Goal: Task Accomplishment & Management: Manage account settings

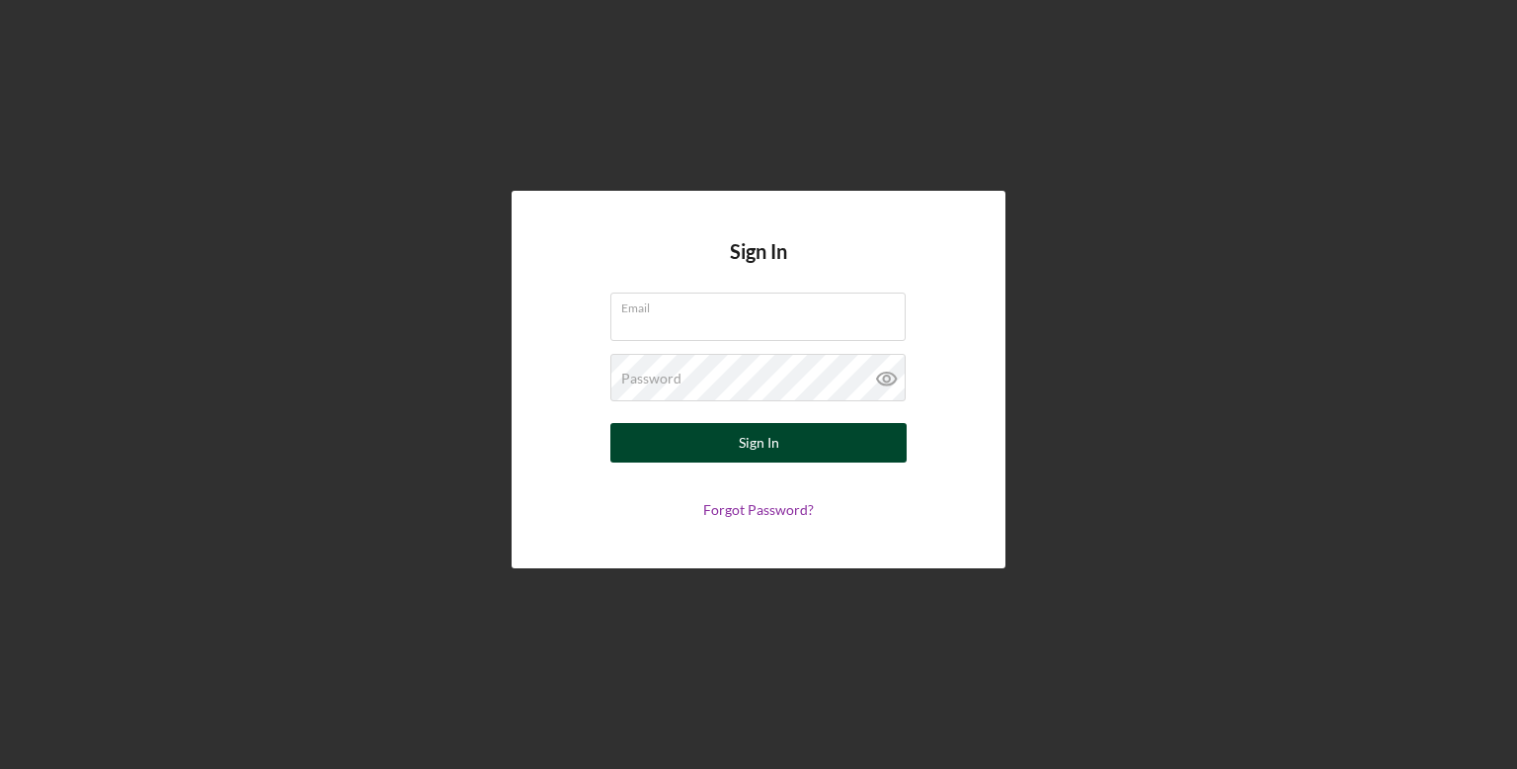
type input "[PERSON_NAME][EMAIL_ADDRESS][DOMAIN_NAME]"
click at [814, 448] on button "Sign In" at bounding box center [758, 443] width 296 height 40
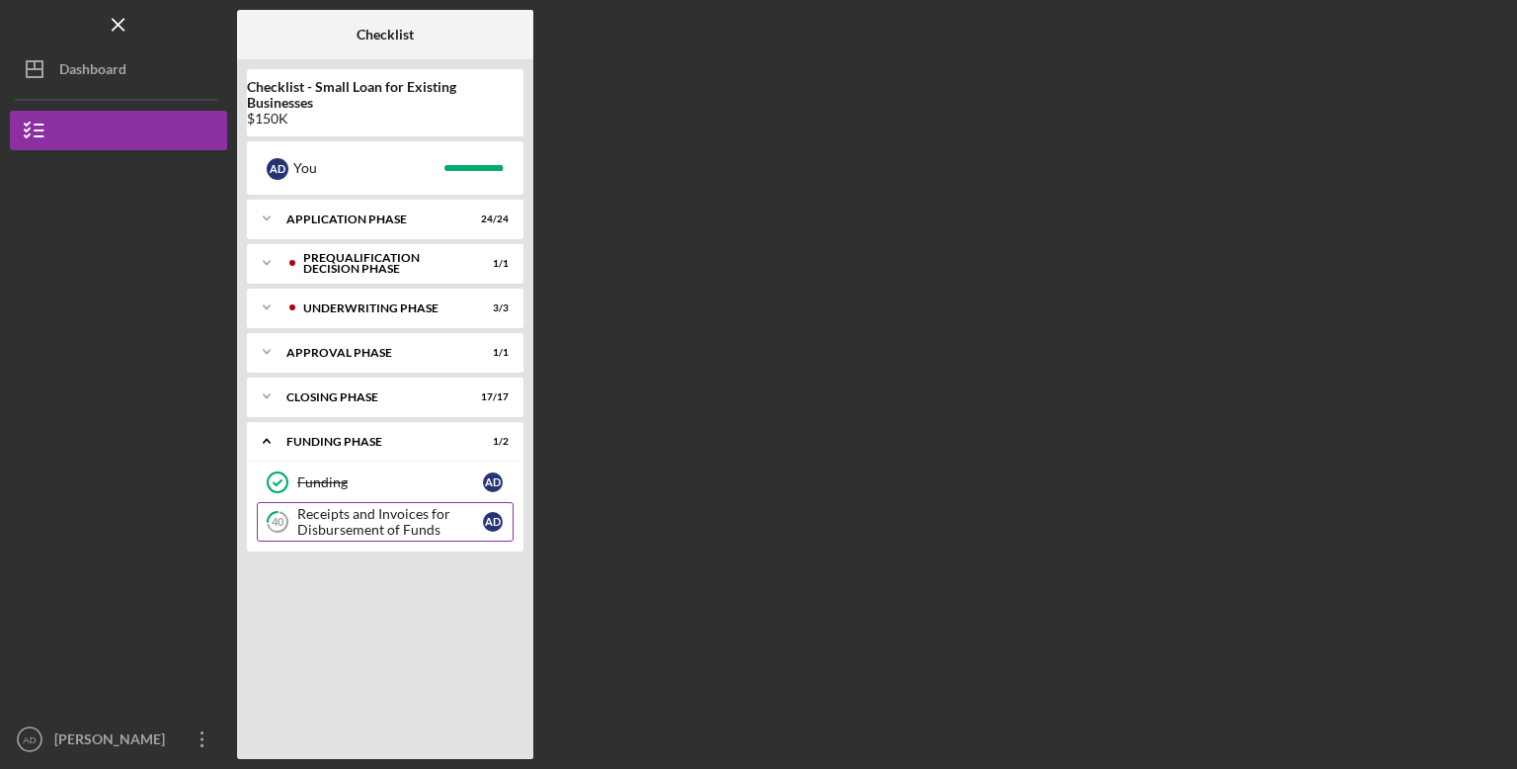
click at [406, 533] on div "Receipts and Invoices for Disbursement of Funds" at bounding box center [390, 522] width 186 height 32
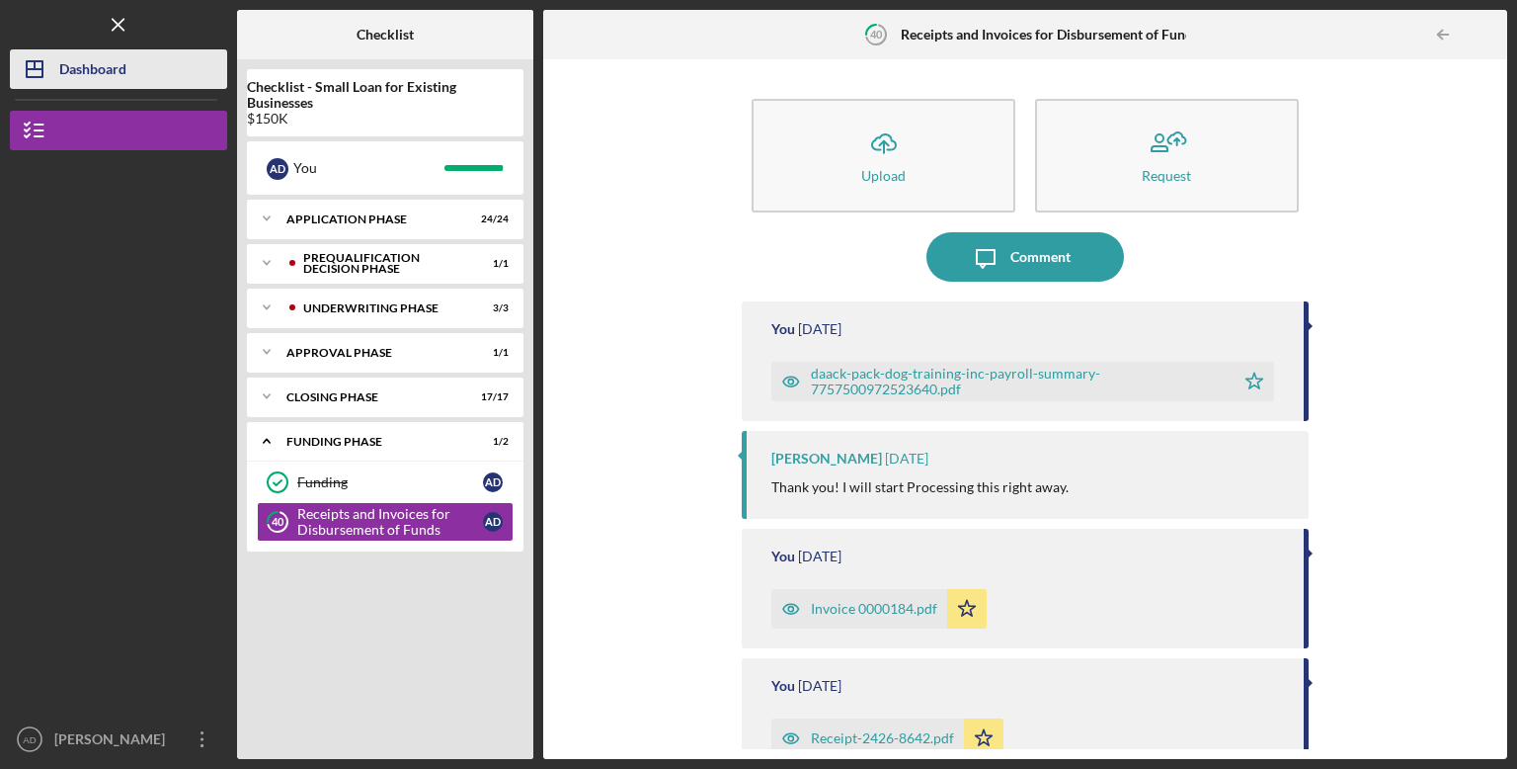
click at [90, 80] on div "Dashboard" at bounding box center [92, 71] width 67 height 44
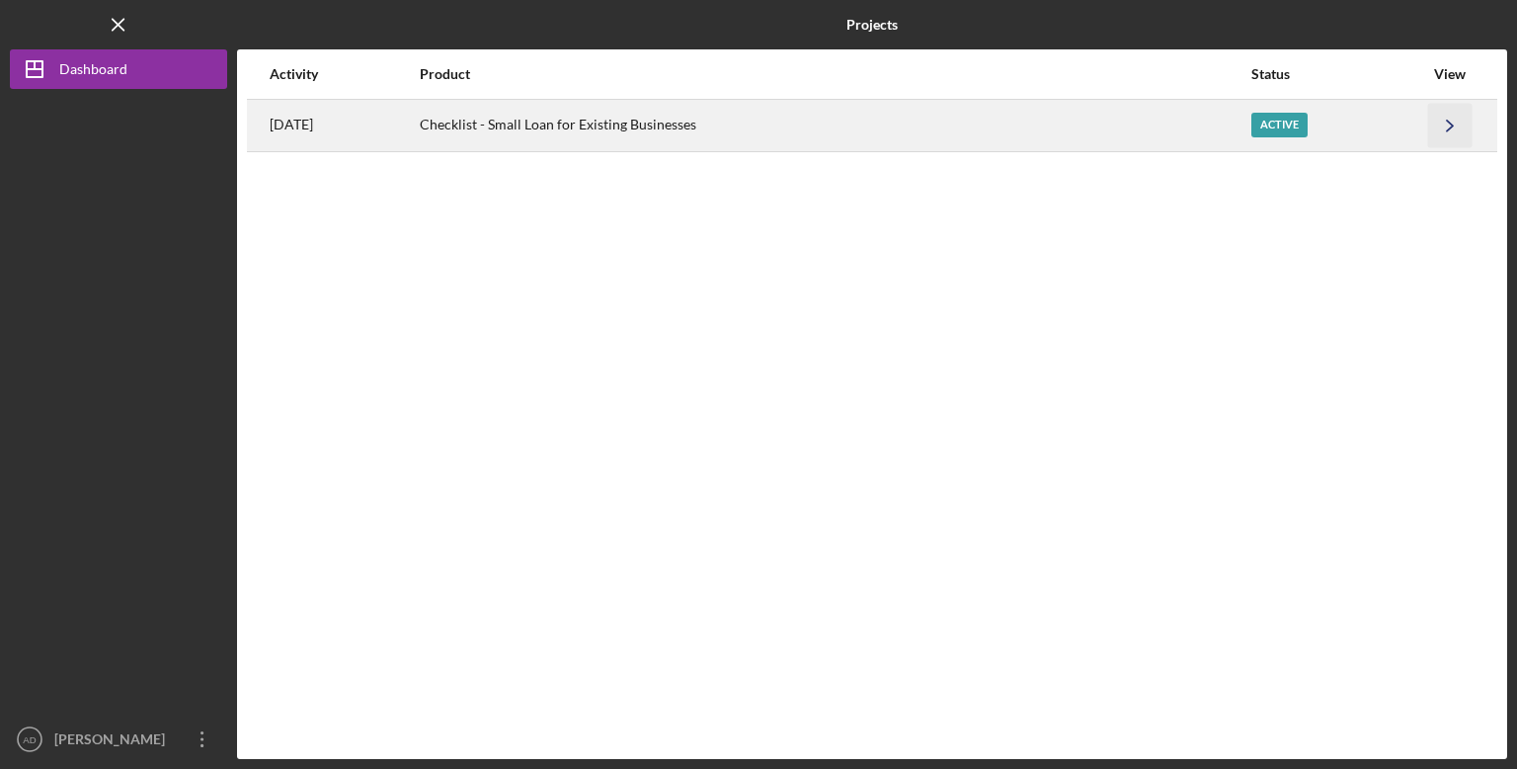
click at [1451, 119] on icon "Icon/Navigate" at bounding box center [1450, 125] width 44 height 44
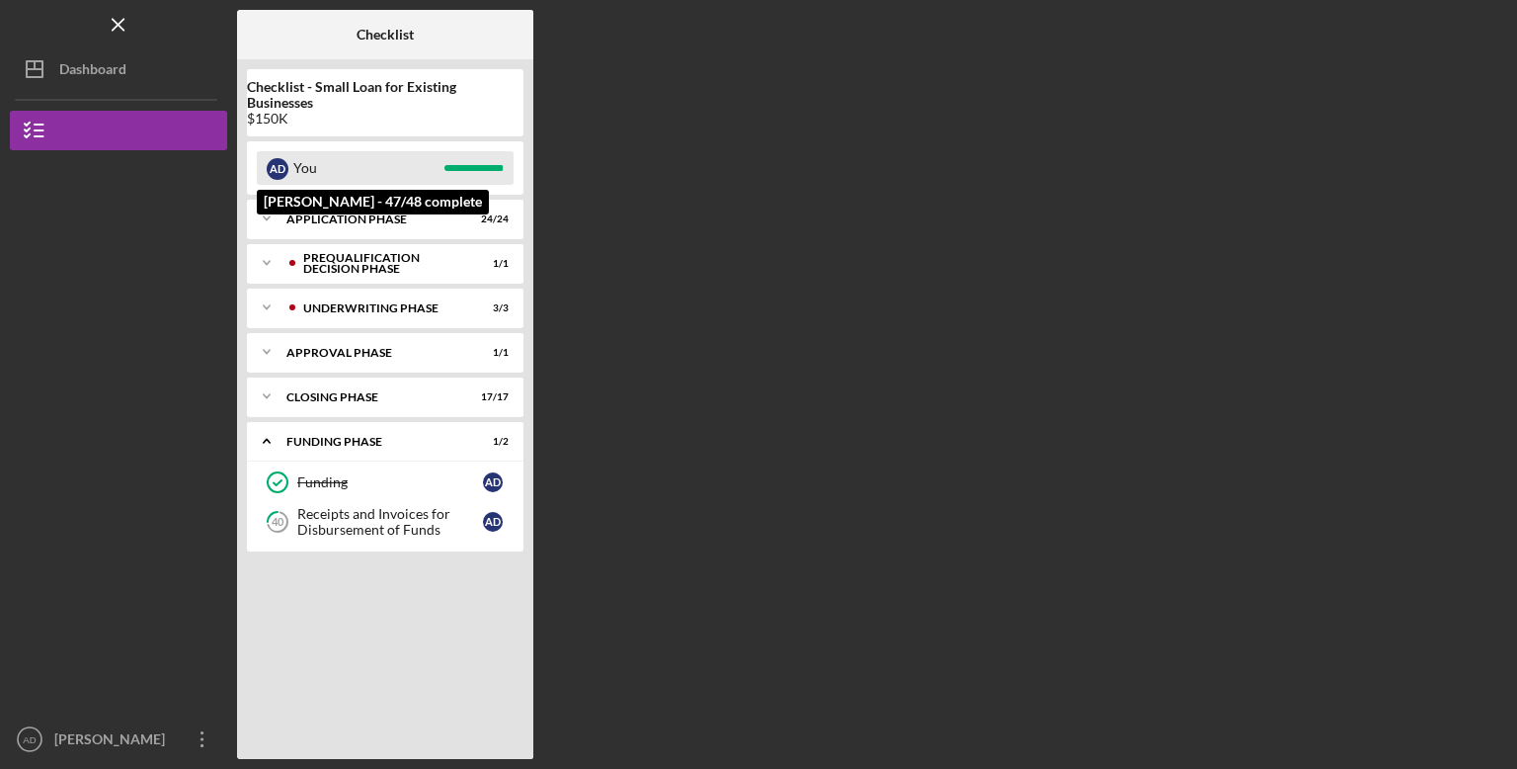
click at [326, 177] on div "You" at bounding box center [368, 168] width 151 height 34
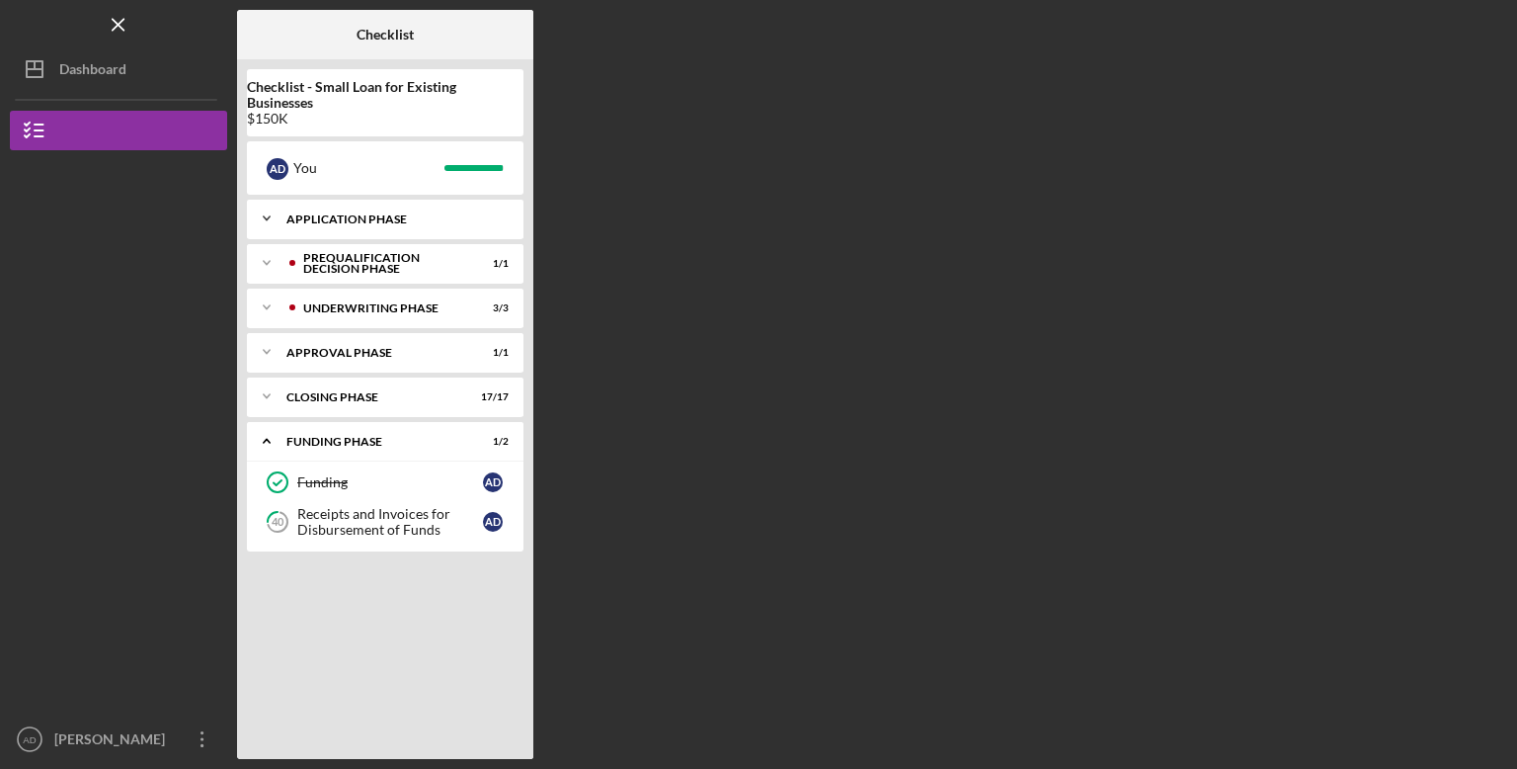
click at [350, 218] on div "Application Phase" at bounding box center [392, 219] width 212 height 12
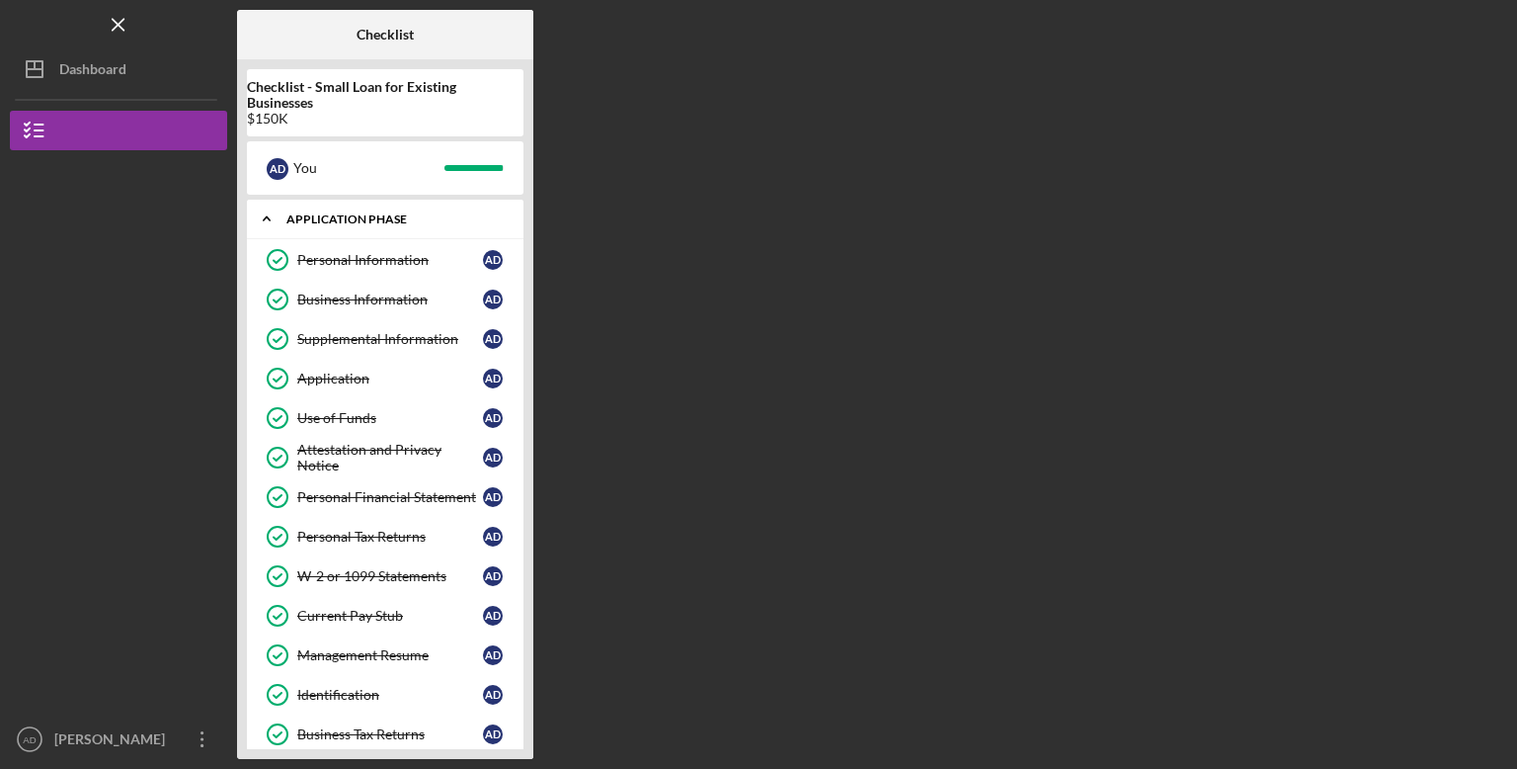
click at [350, 218] on div "Application Phase" at bounding box center [392, 219] width 212 height 12
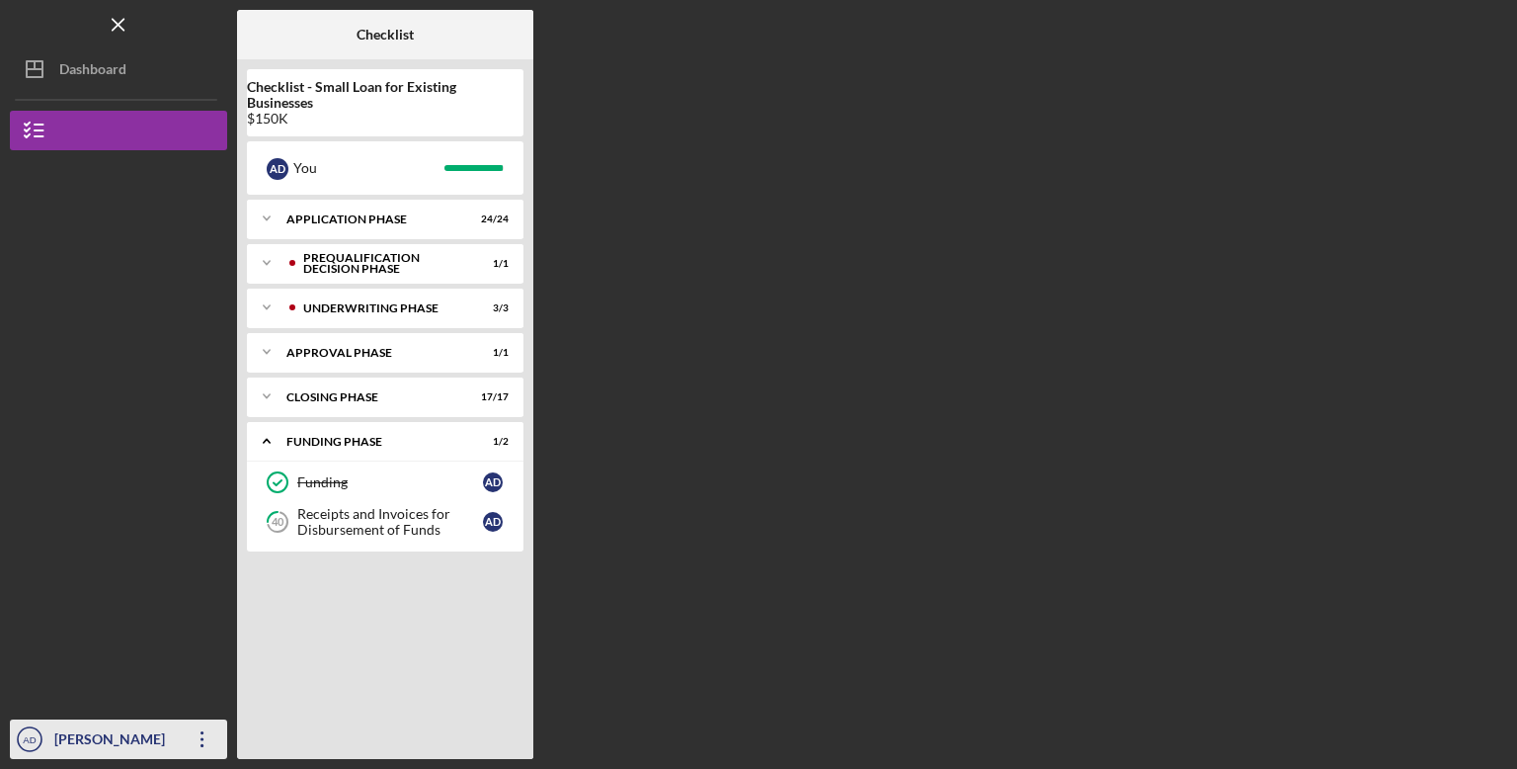
click at [200, 736] on icon "Icon/Overflow" at bounding box center [202, 738] width 49 height 49
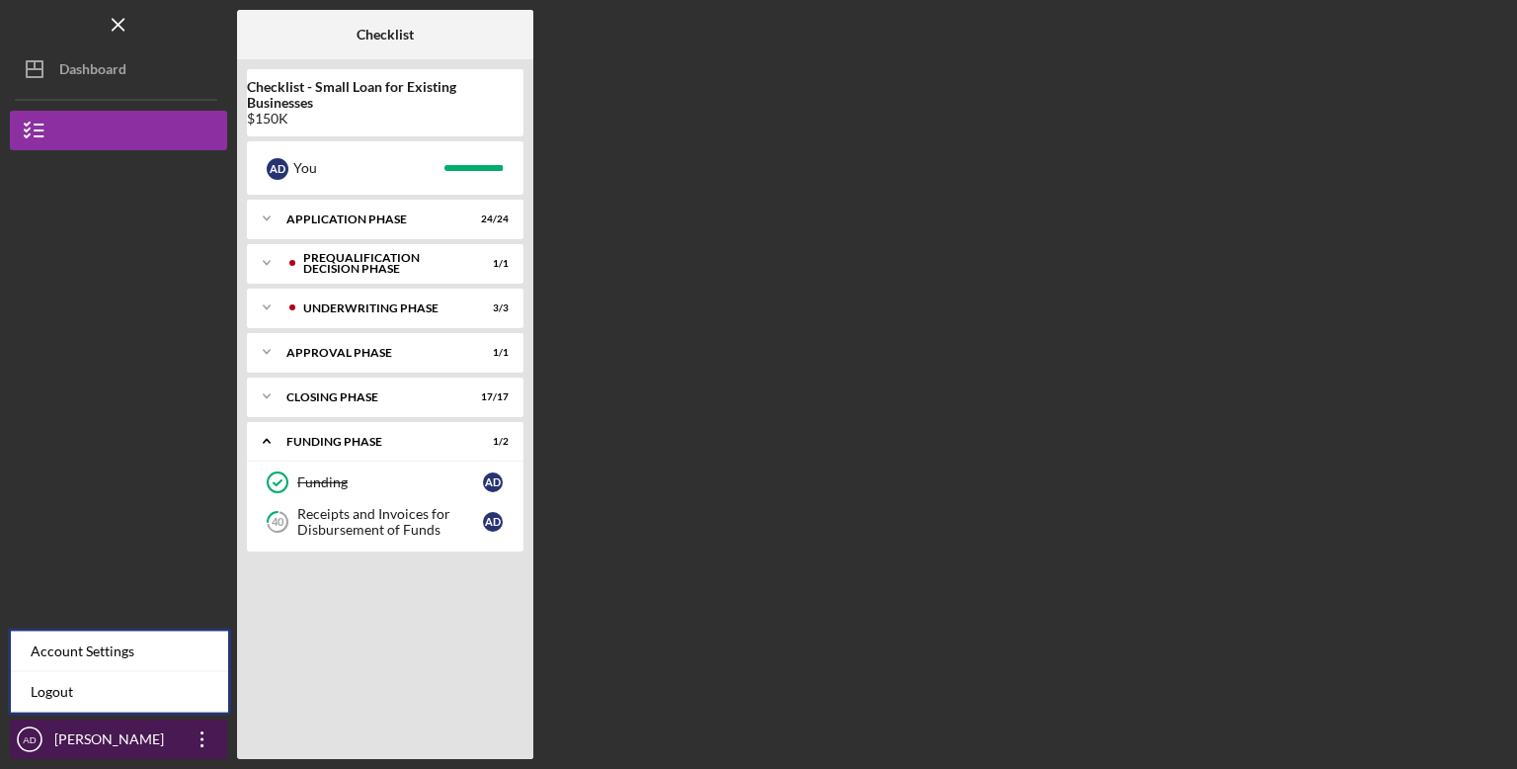
click at [200, 736] on icon "Icon/Overflow" at bounding box center [202, 738] width 49 height 49
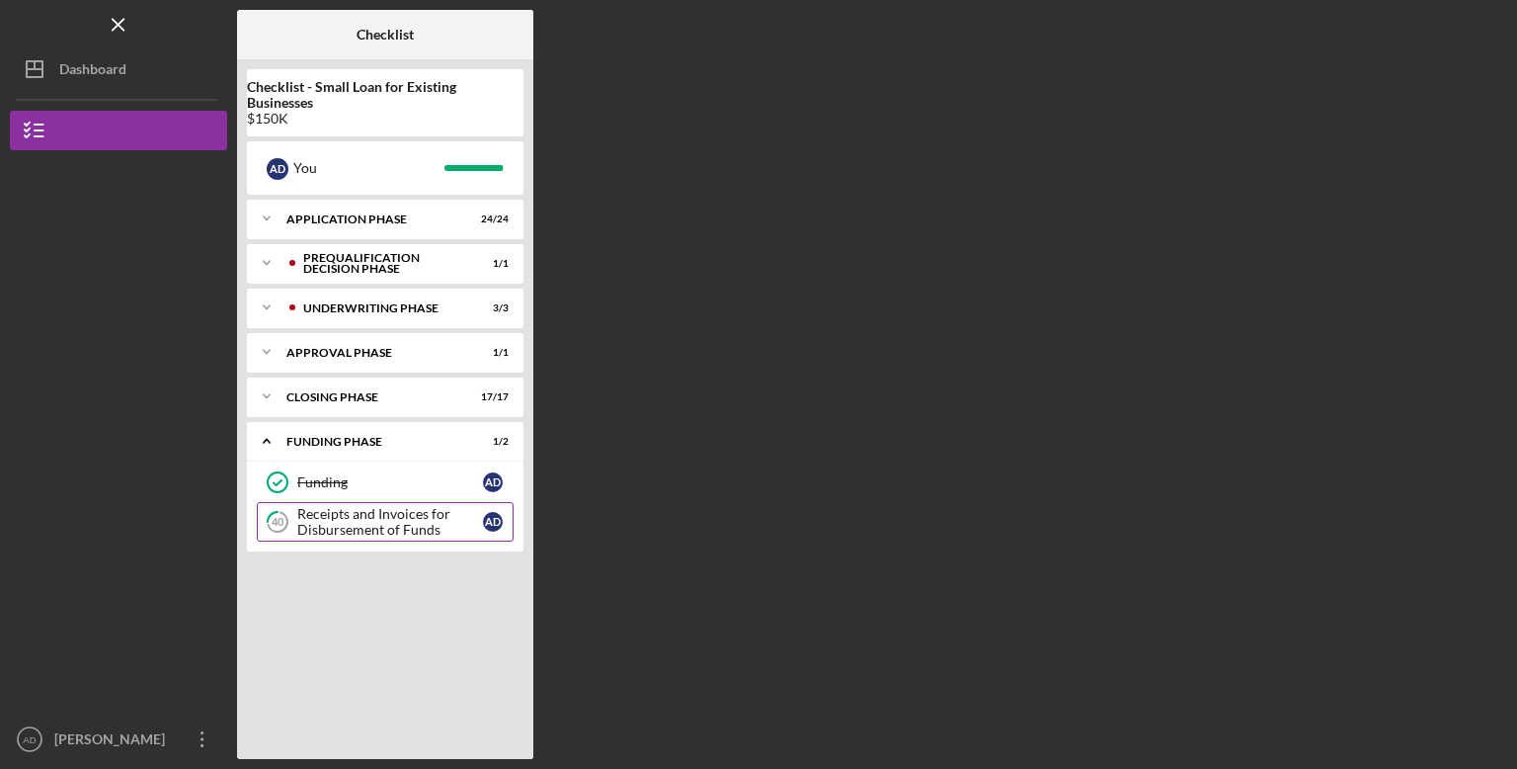
click at [414, 529] on div "Receipts and Invoices for Disbursement of Funds" at bounding box center [390, 522] width 186 height 32
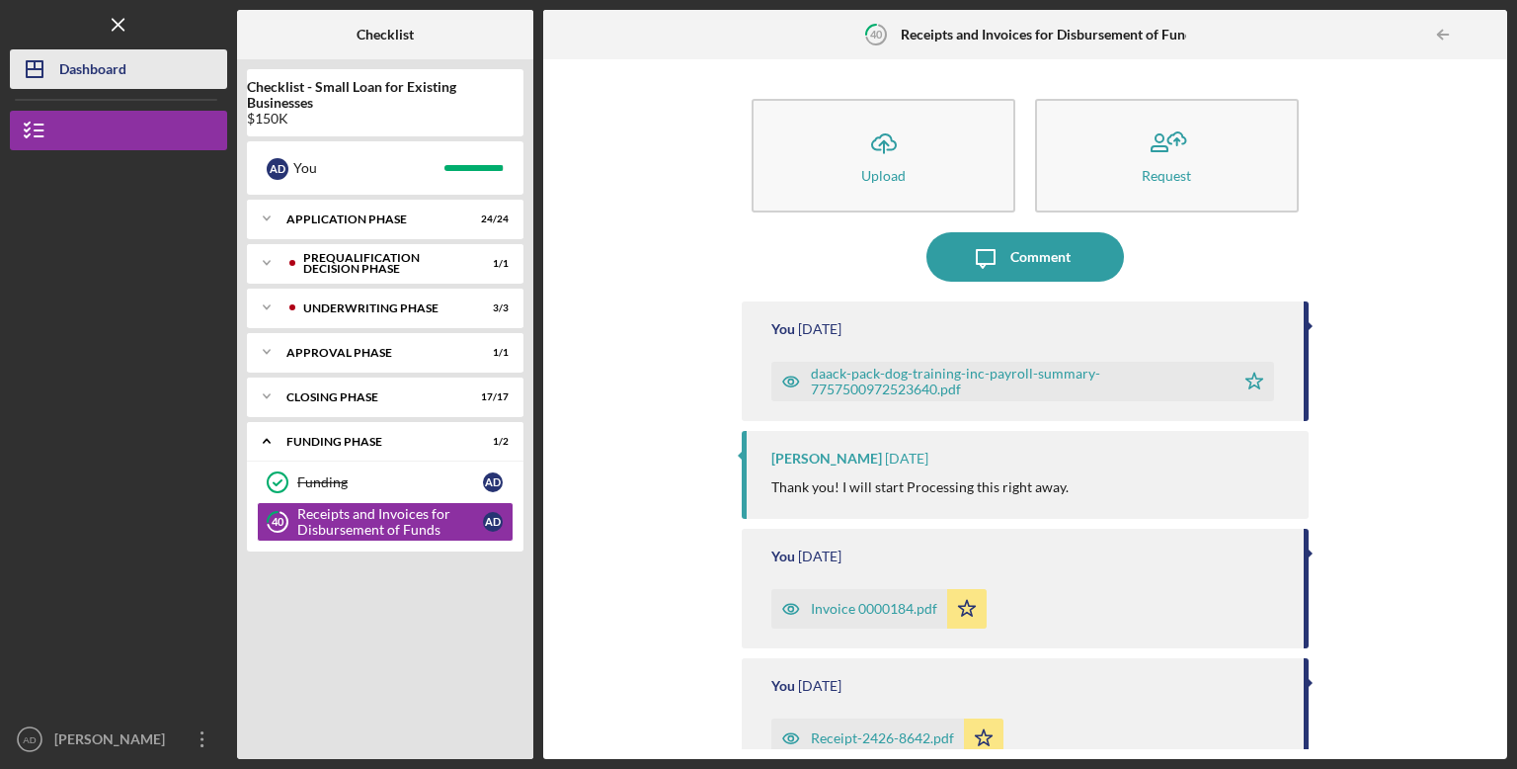
click at [116, 71] on div "Dashboard" at bounding box center [92, 71] width 67 height 44
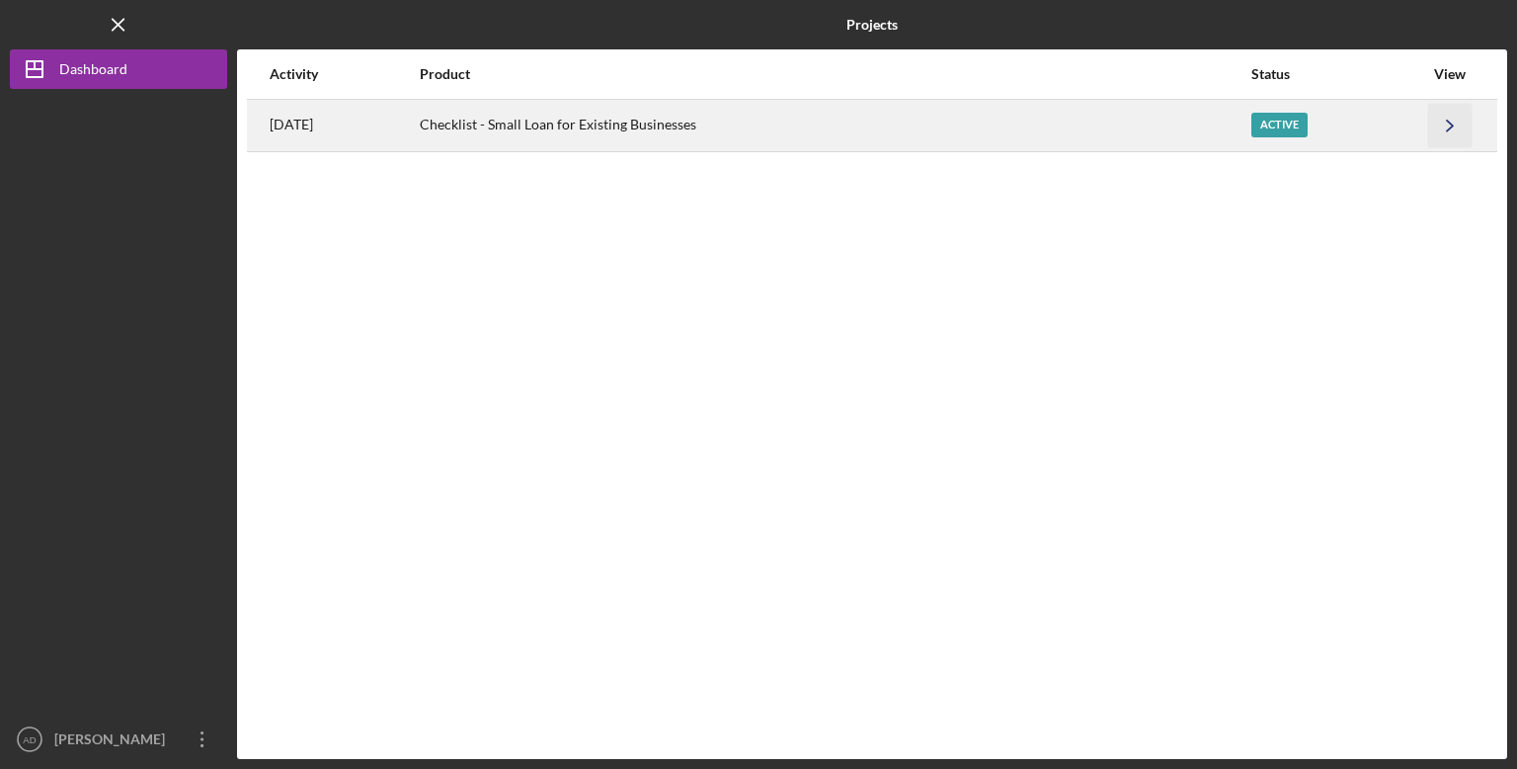
click at [1446, 124] on icon "Icon/Navigate" at bounding box center [1450, 125] width 44 height 44
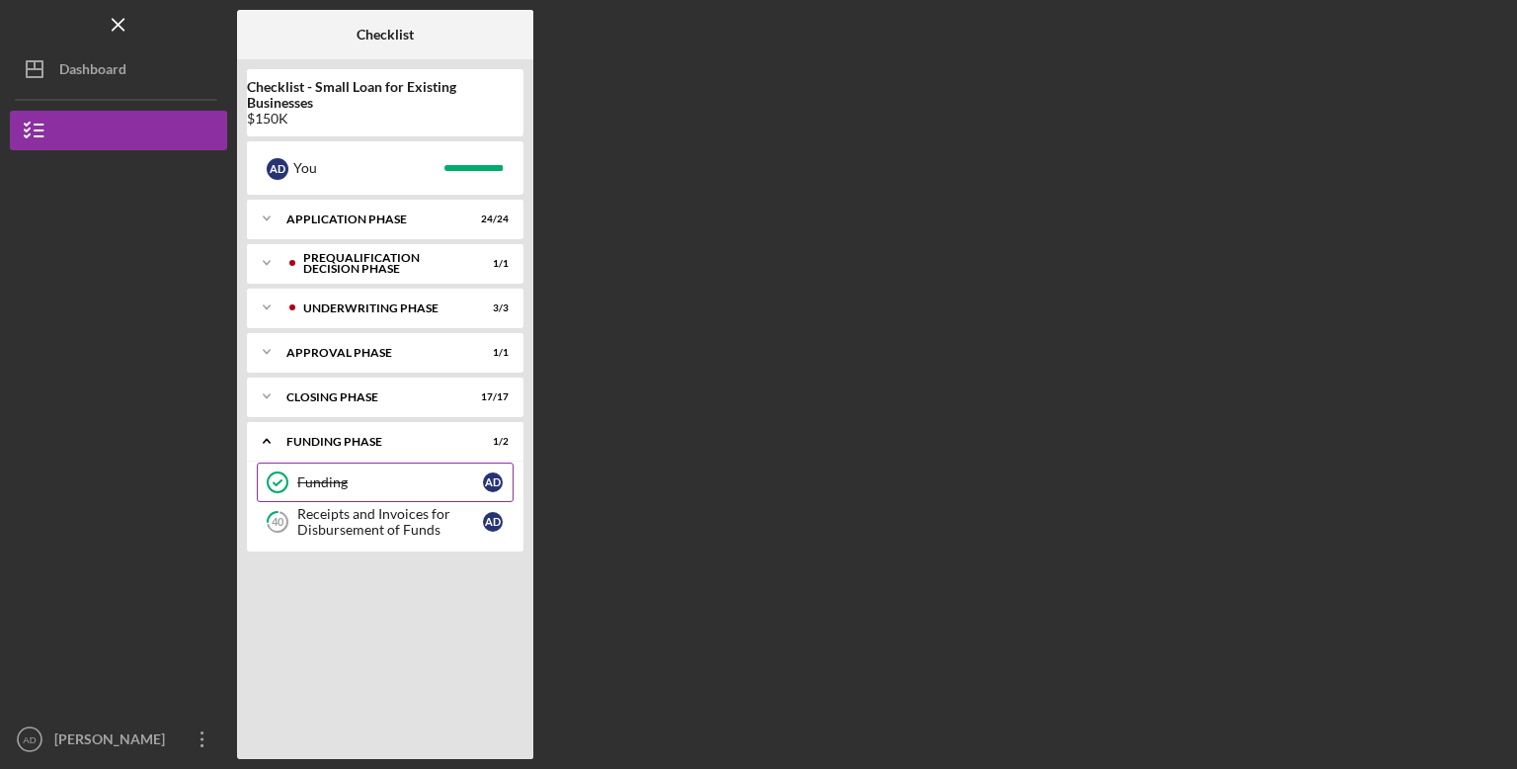
click at [324, 487] on div "Funding" at bounding box center [390, 482] width 186 height 16
